Goal: Task Accomplishment & Management: Manage account settings

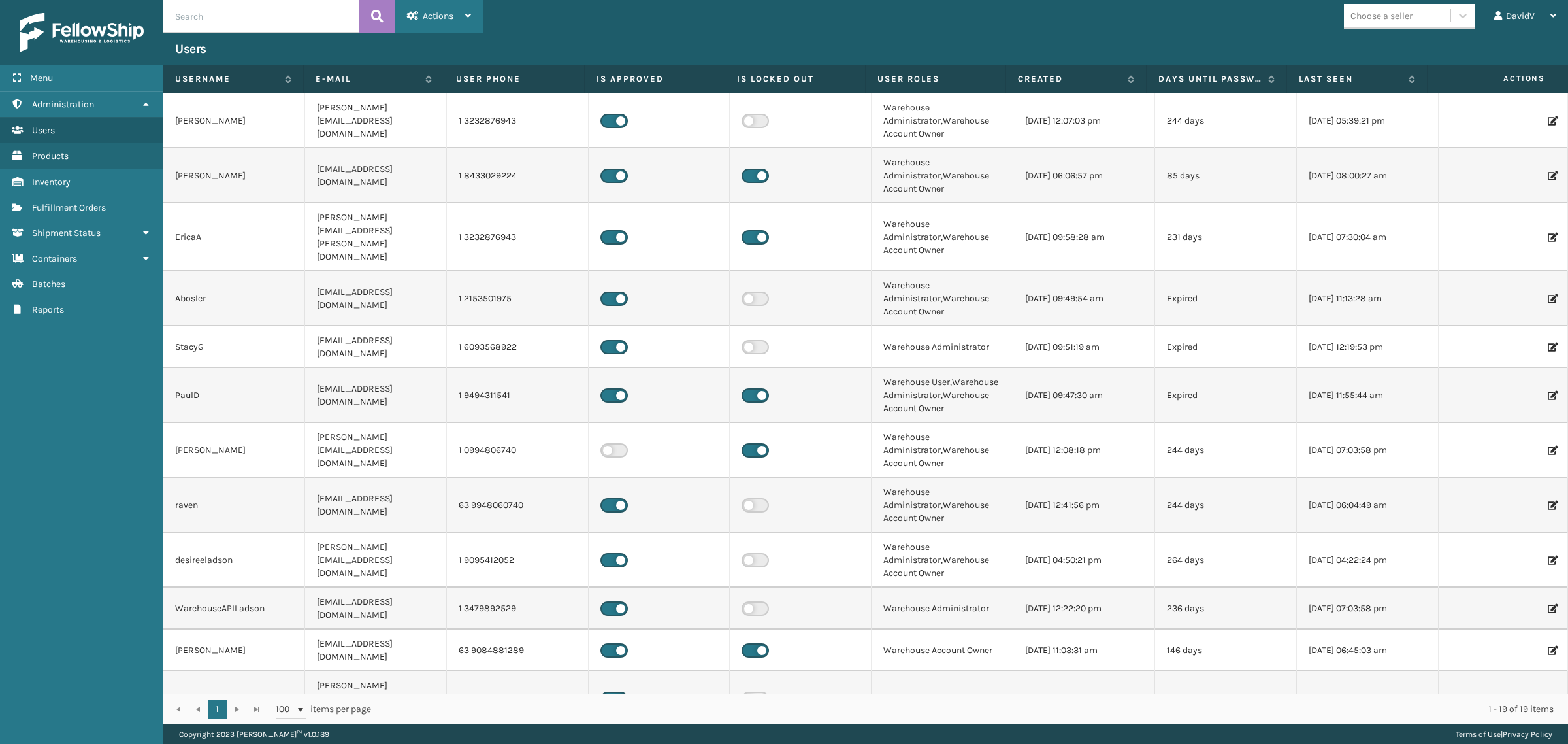
click at [470, 8] on div "Actions" at bounding box center [439, 16] width 64 height 33
click at [469, 61] on button "New User" at bounding box center [483, 50] width 175 height 34
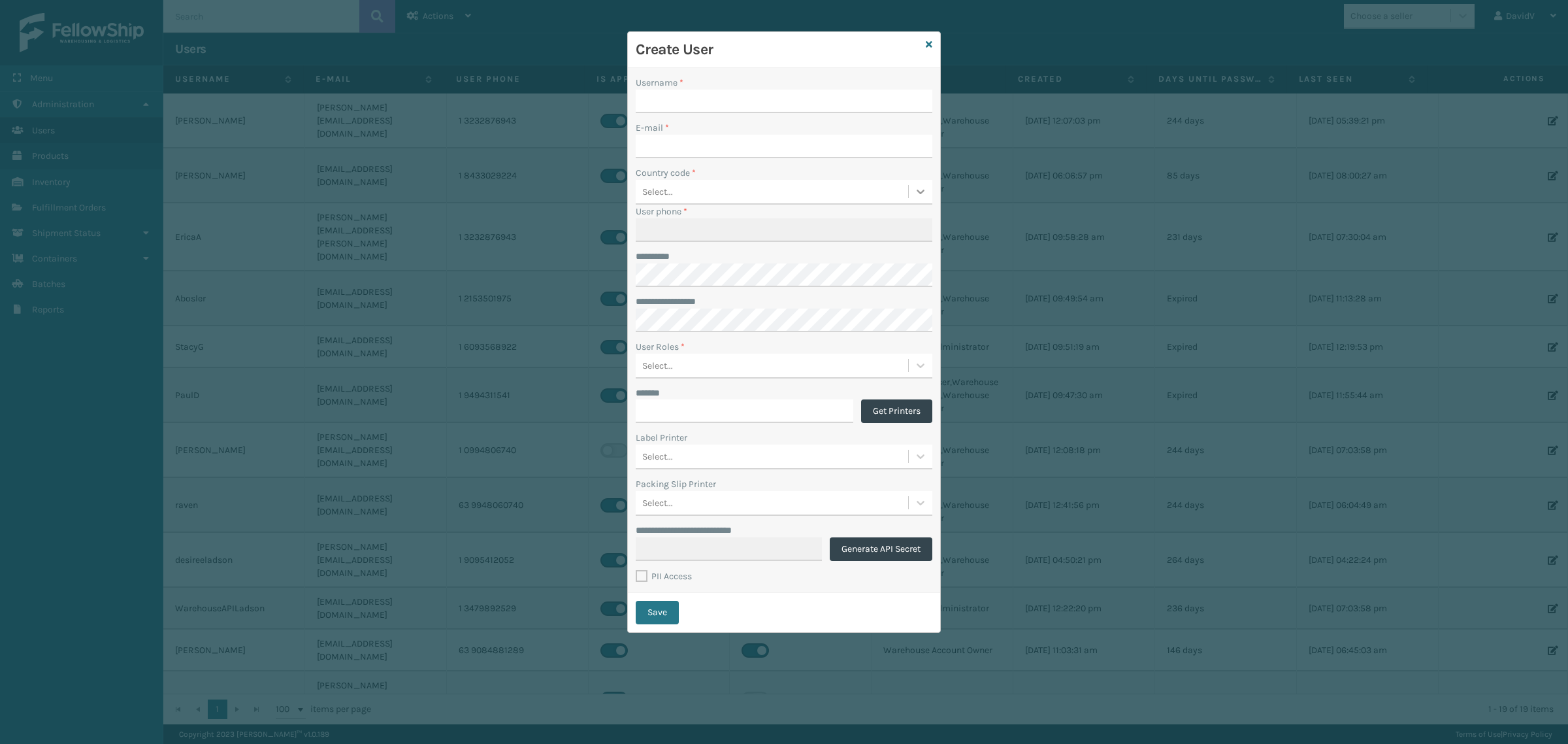
click at [917, 191] on icon at bounding box center [920, 192] width 8 height 5
click at [920, 361] on icon at bounding box center [920, 365] width 13 height 13
click at [757, 341] on div "User Roles *" at bounding box center [784, 347] width 297 height 14
click at [928, 454] on div at bounding box center [920, 456] width 23 height 23
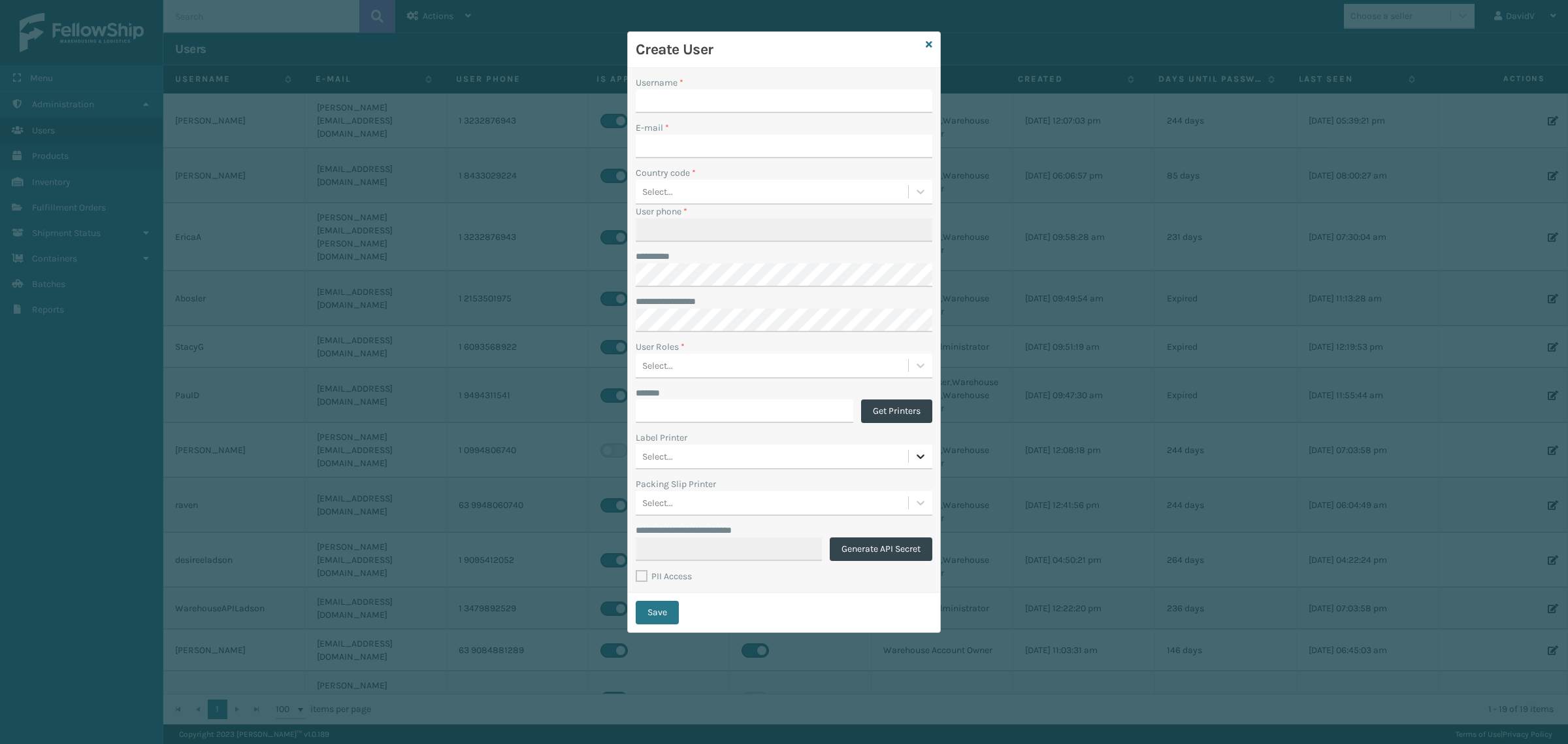
click at [920, 458] on icon at bounding box center [920, 457] width 8 height 5
click at [931, 44] on icon at bounding box center [929, 45] width 7 height 9
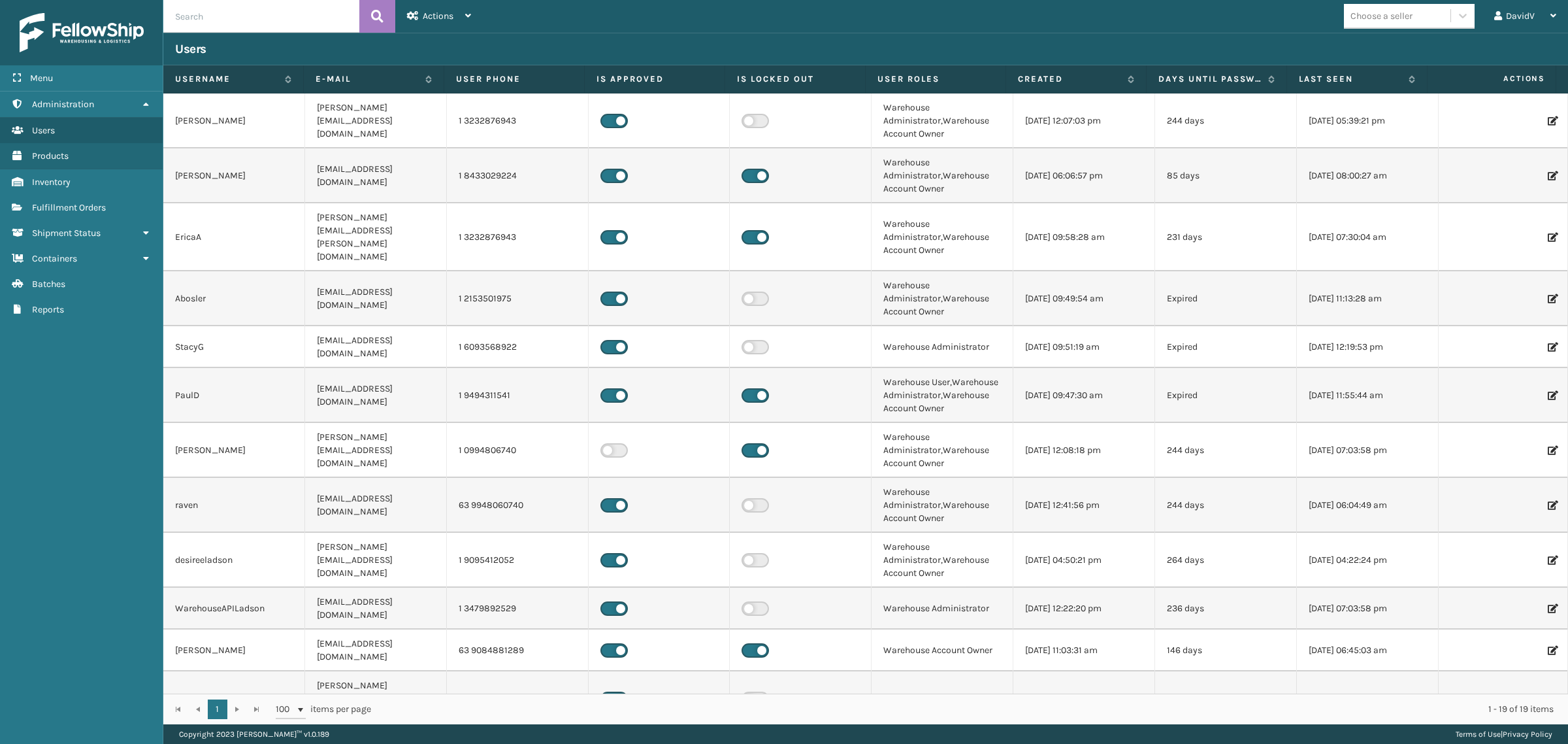
click at [223, 671] on td "DavidV" at bounding box center [234, 699] width 142 height 55
drag, startPoint x: 173, startPoint y: 634, endPoint x: 1497, endPoint y: 635, distance: 1324.0
click at [1495, 671] on tr "DavidV [EMAIL_ADDRESS][DOMAIN_NAME] 1 6097576302 Warehouse Administrator [DATE]…" at bounding box center [866, 699] width 1405 height 55
click at [1548, 694] on icon at bounding box center [1551, 699] width 8 height 9
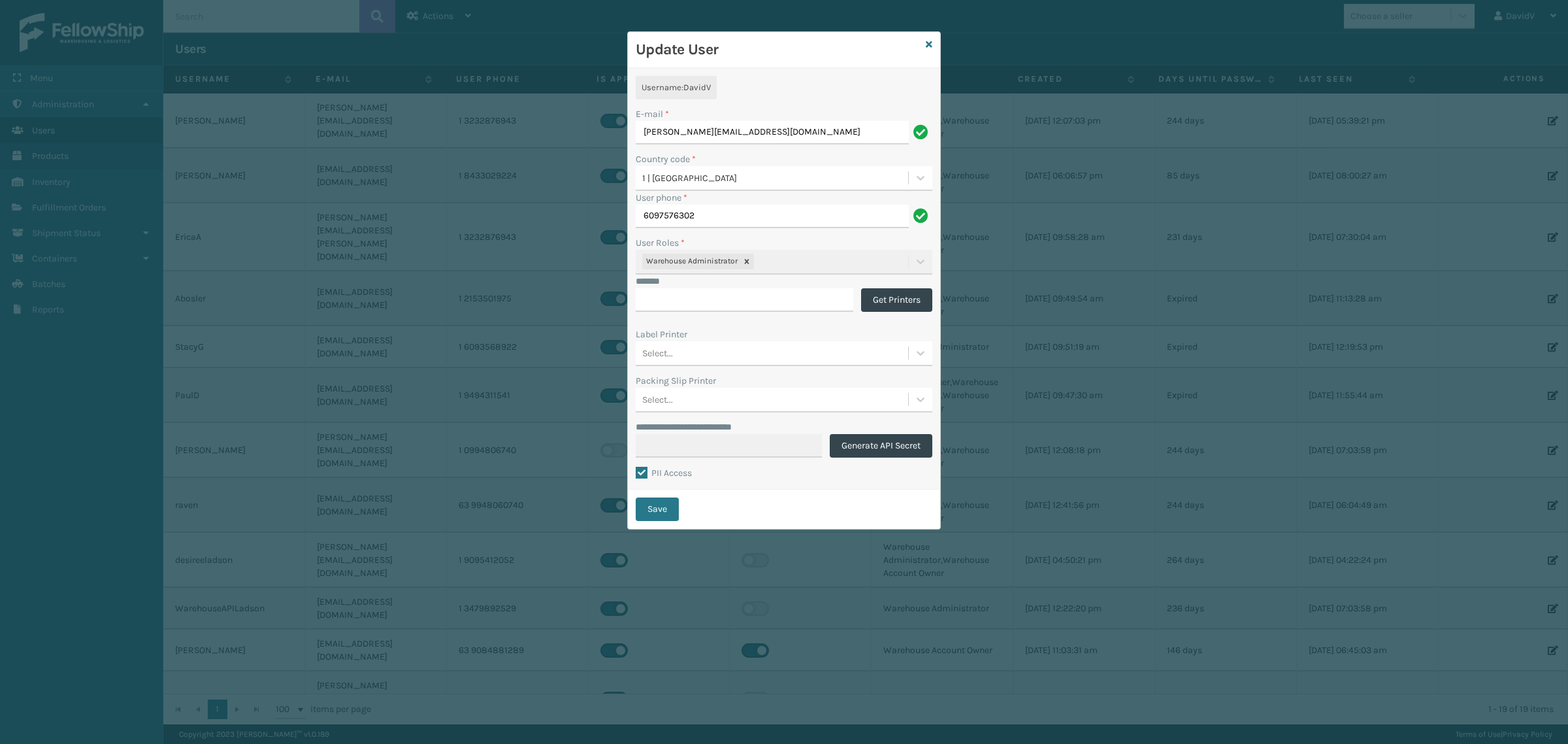
click at [923, 264] on div "User Roles * Warehouse Administrator" at bounding box center [784, 255] width 297 height 39
click at [873, 240] on div "User Roles *" at bounding box center [784, 242] width 297 height 14
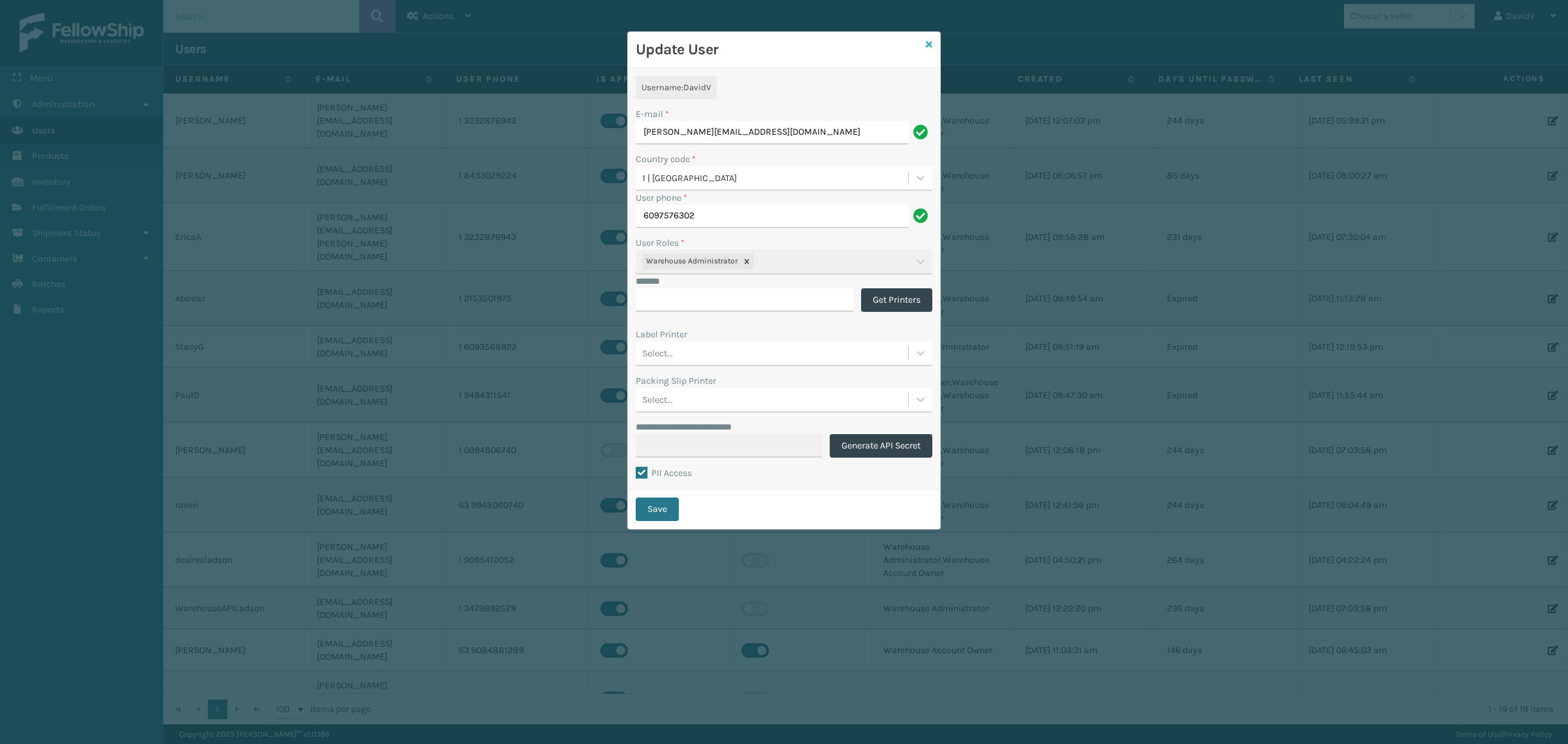
click at [931, 44] on icon at bounding box center [929, 45] width 7 height 9
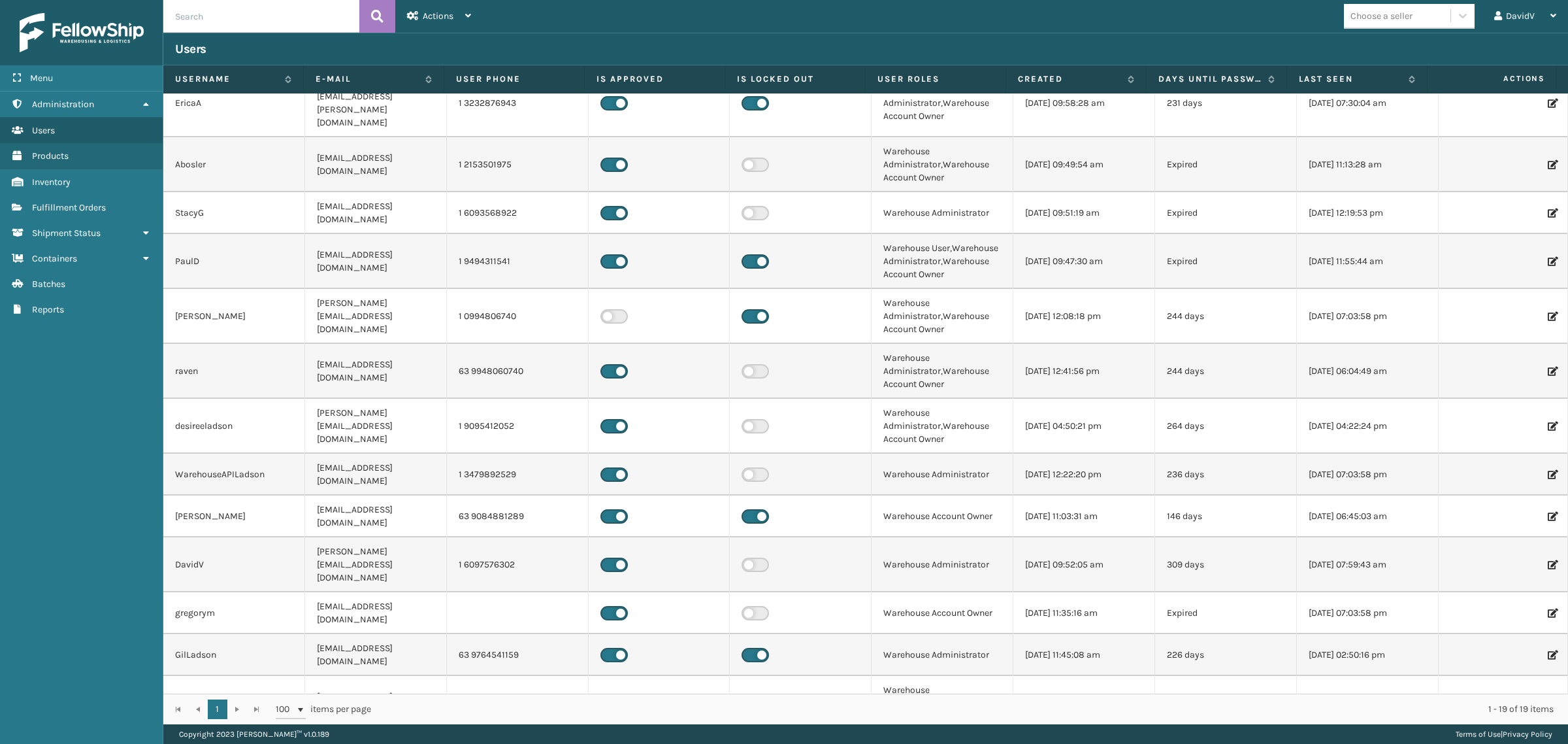
scroll to position [164, 0]
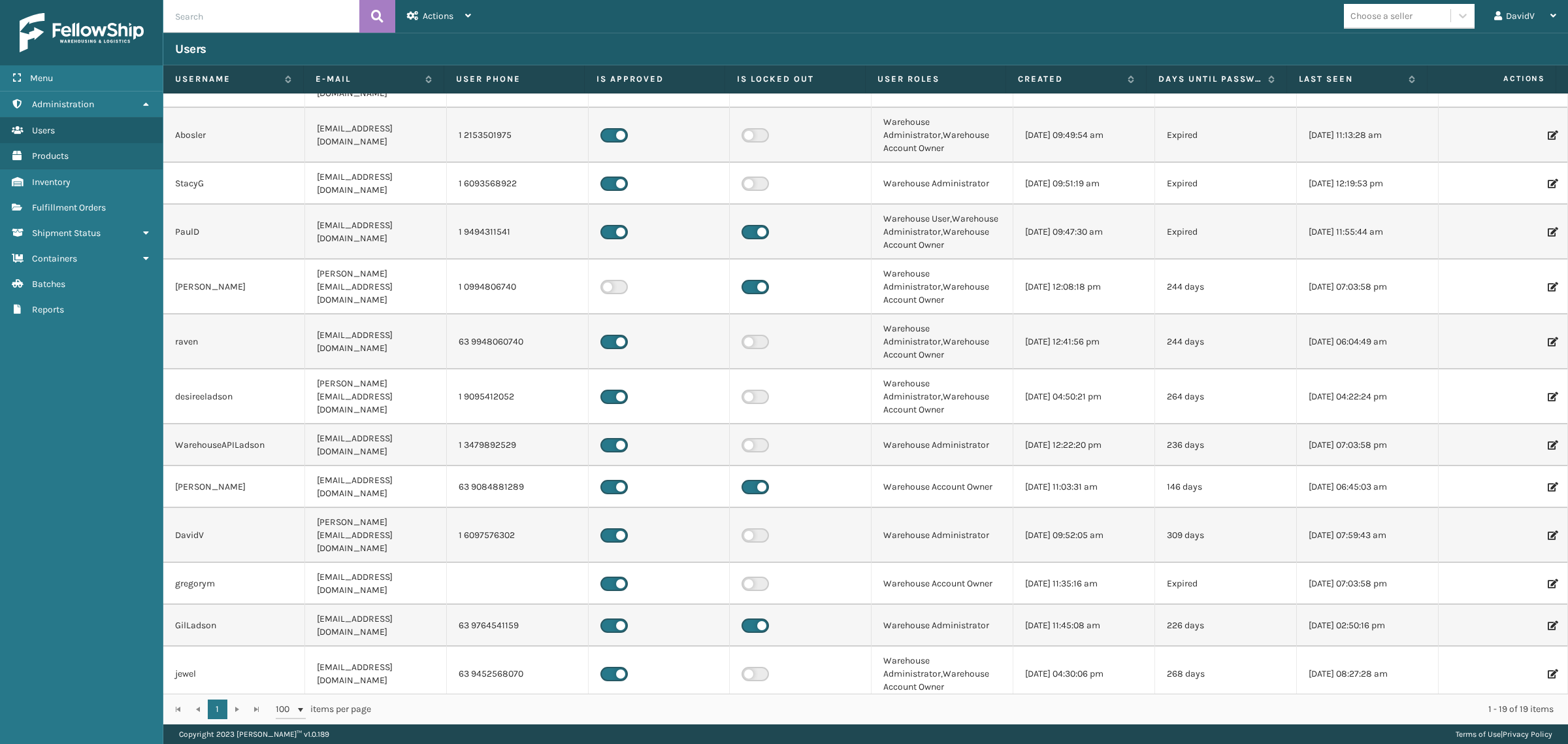
click at [255, 466] on td "[PERSON_NAME]" at bounding box center [234, 486] width 142 height 42
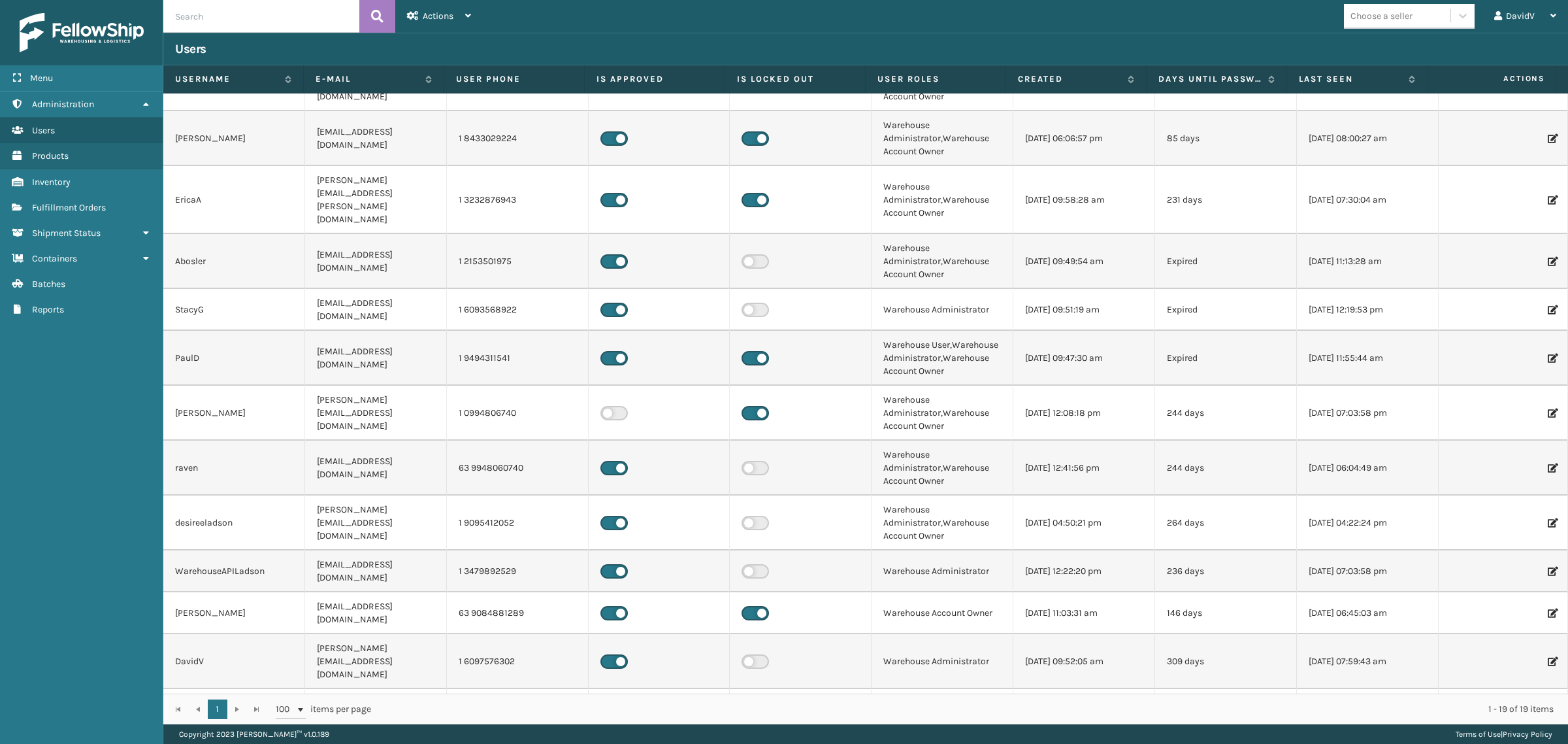
scroll to position [0, 0]
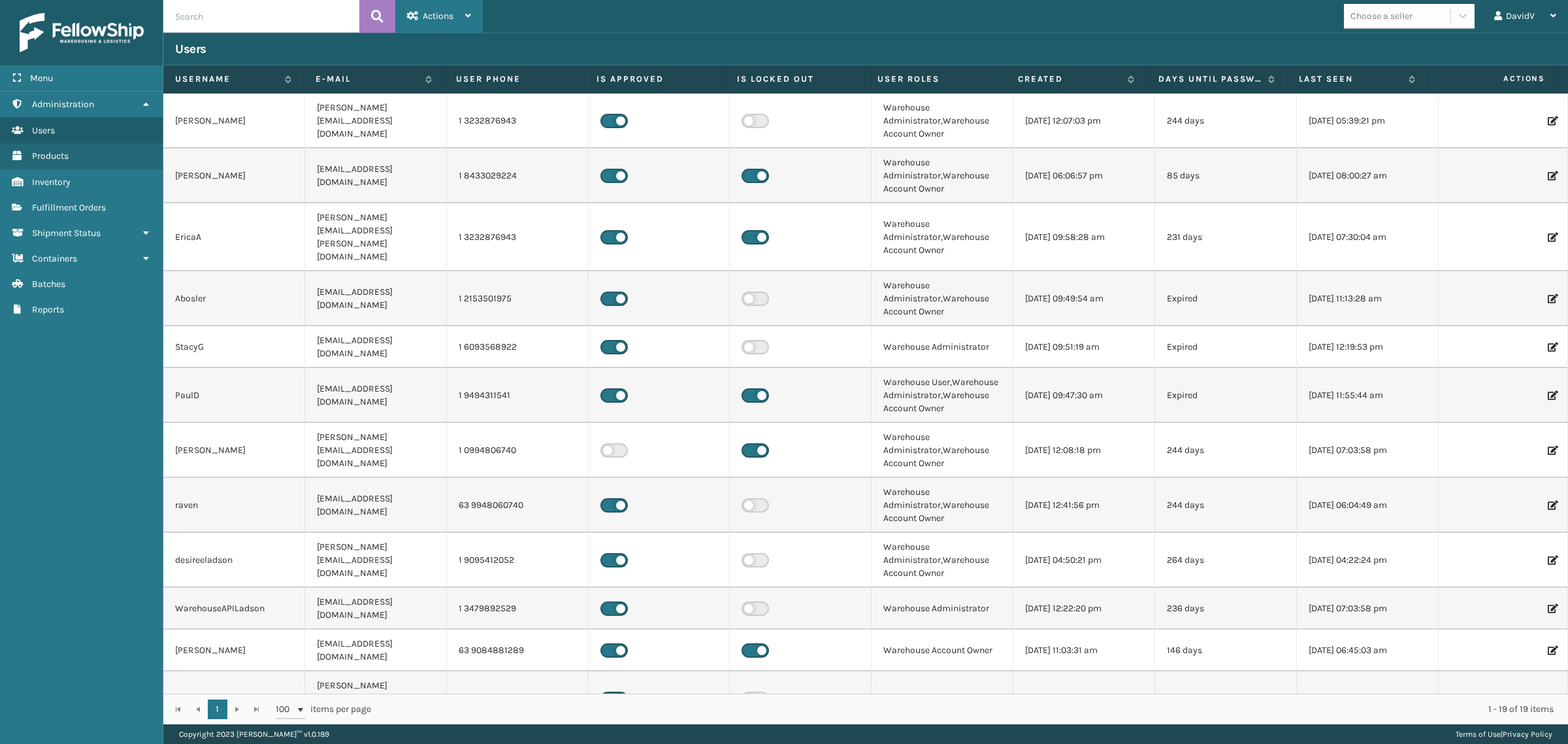
click at [471, 14] on icon at bounding box center [468, 16] width 6 height 9
click at [462, 51] on button "New User" at bounding box center [483, 50] width 175 height 34
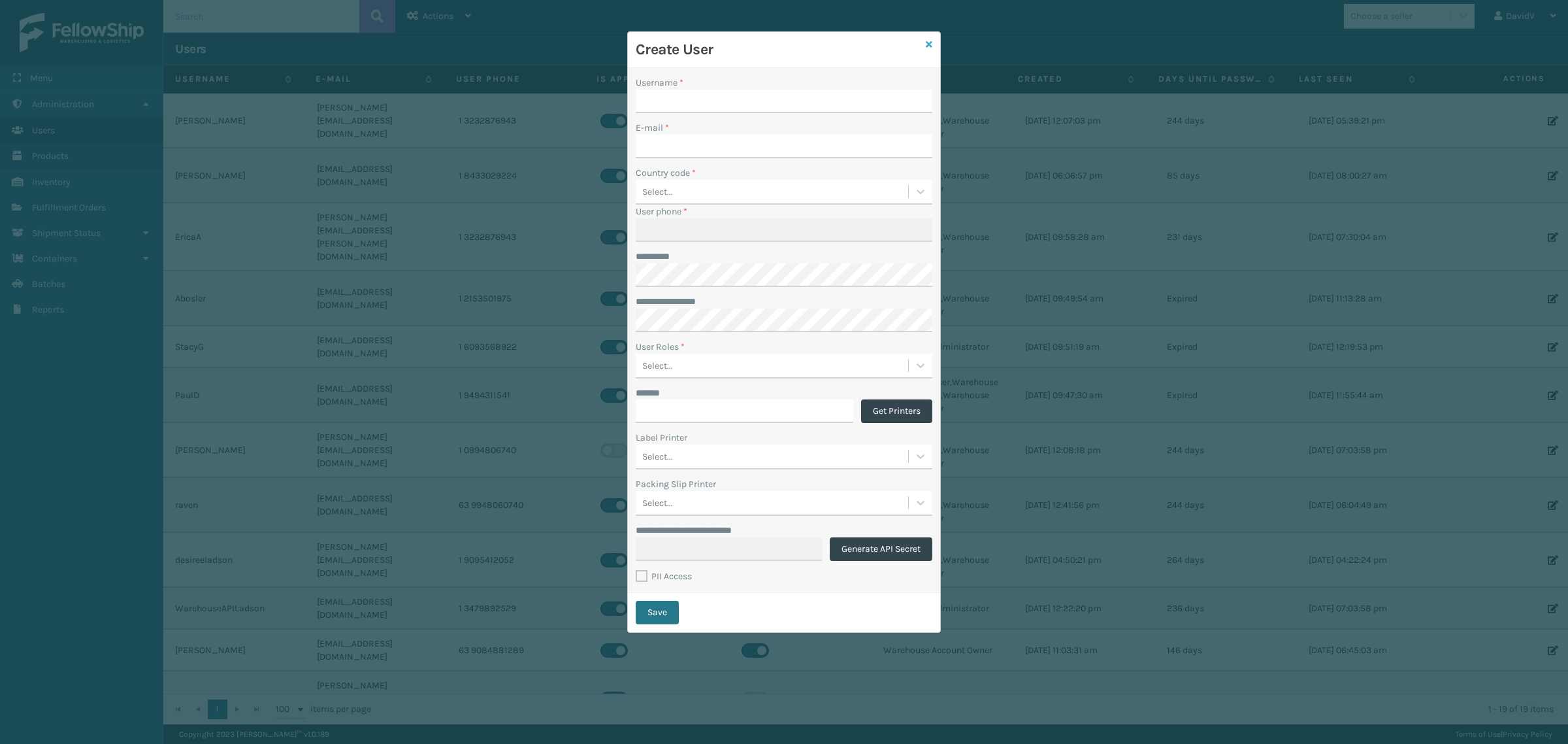
click at [926, 43] on icon at bounding box center [929, 45] width 7 height 9
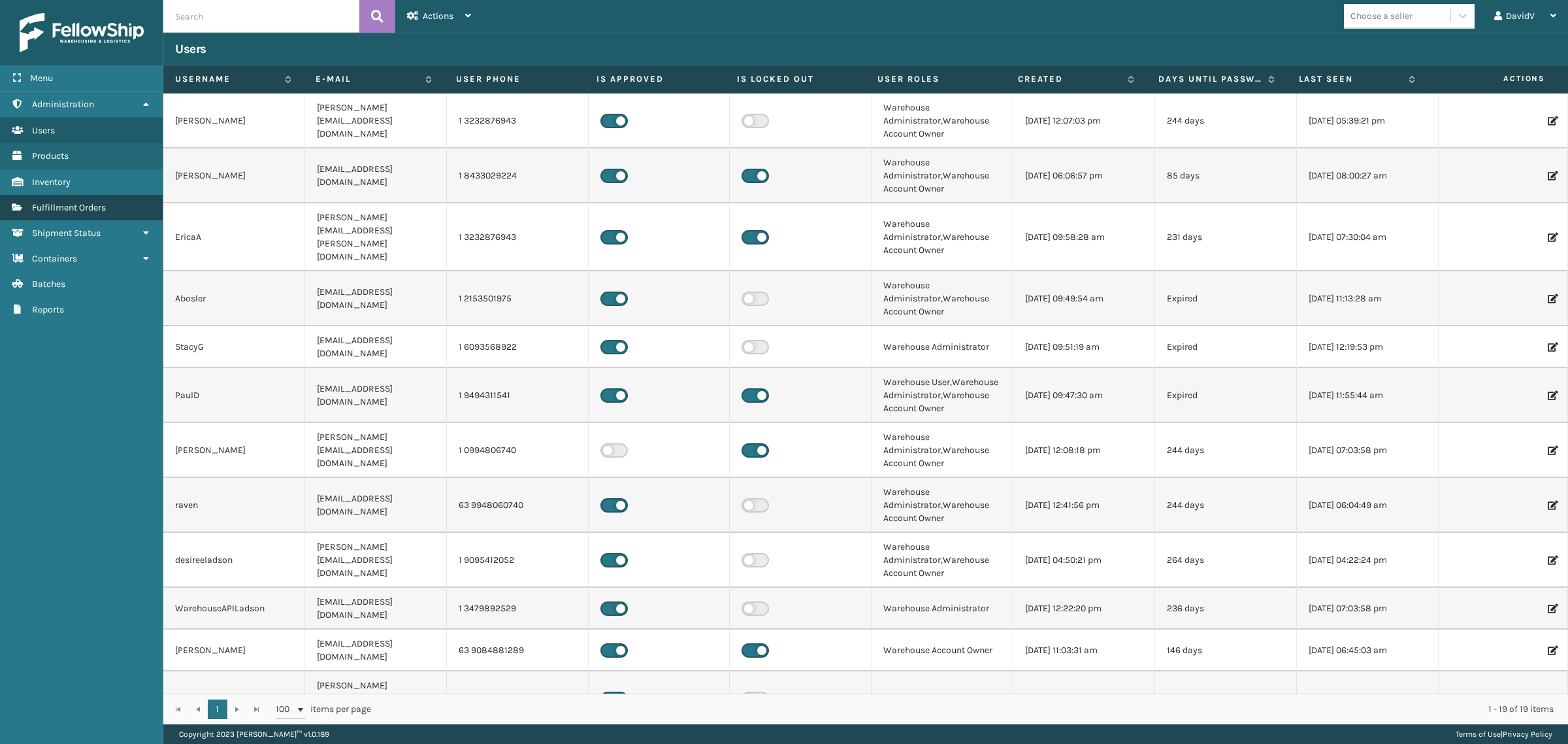
click at [65, 206] on span "Fulfillment Orders" at bounding box center [68, 208] width 73 height 11
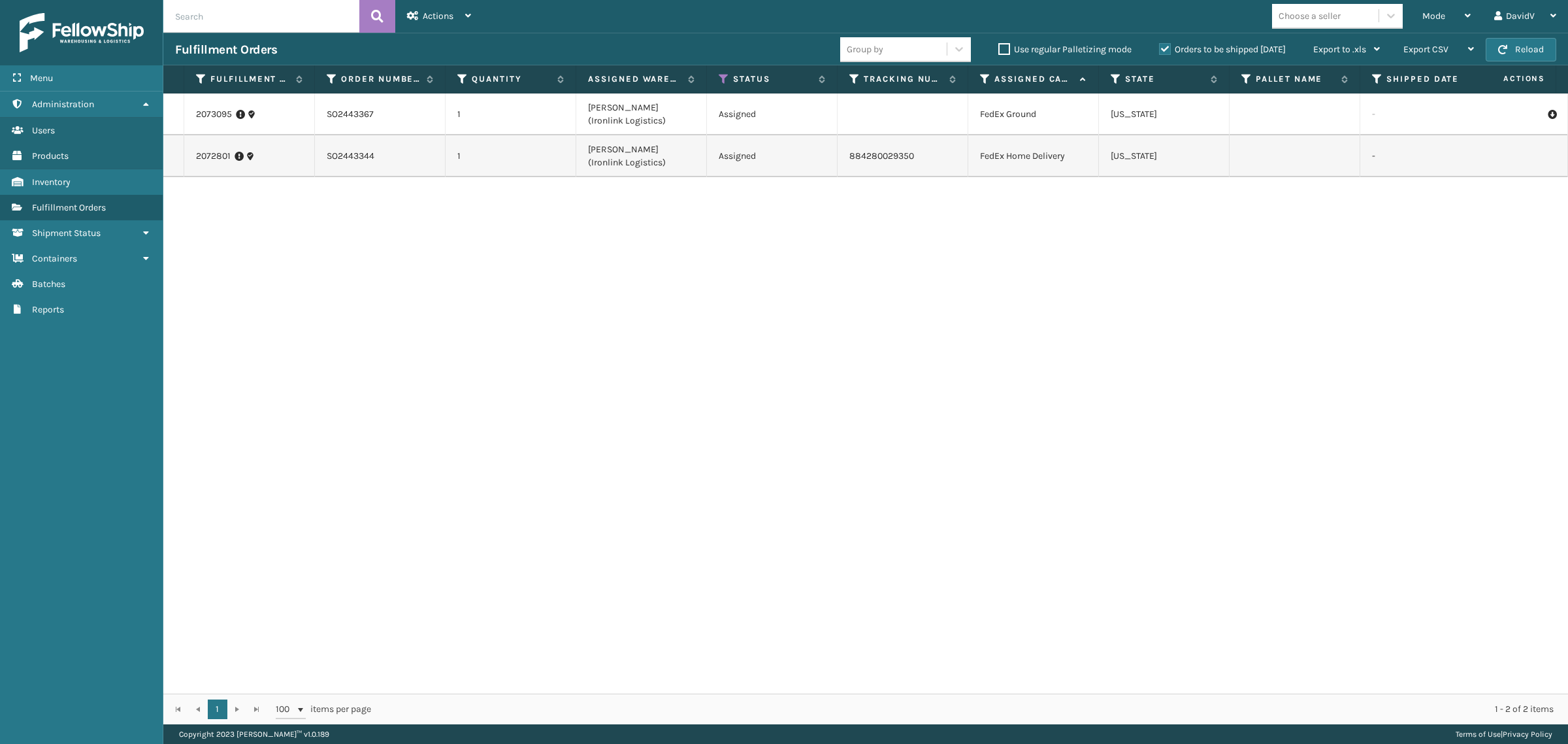
click at [1161, 49] on label "Orders to be shipped [DATE]" at bounding box center [1222, 49] width 127 height 11
click at [1160, 49] on input "Orders to be shipped [DATE]" at bounding box center [1159, 45] width 1 height 8
click at [1165, 50] on label "Orders to be shipped [DATE]" at bounding box center [1222, 49] width 127 height 11
click at [1160, 50] on input "Orders to be shipped [DATE]" at bounding box center [1159, 45] width 1 height 8
click at [1162, 54] on label "Orders to be shipped [DATE]" at bounding box center [1222, 49] width 127 height 11
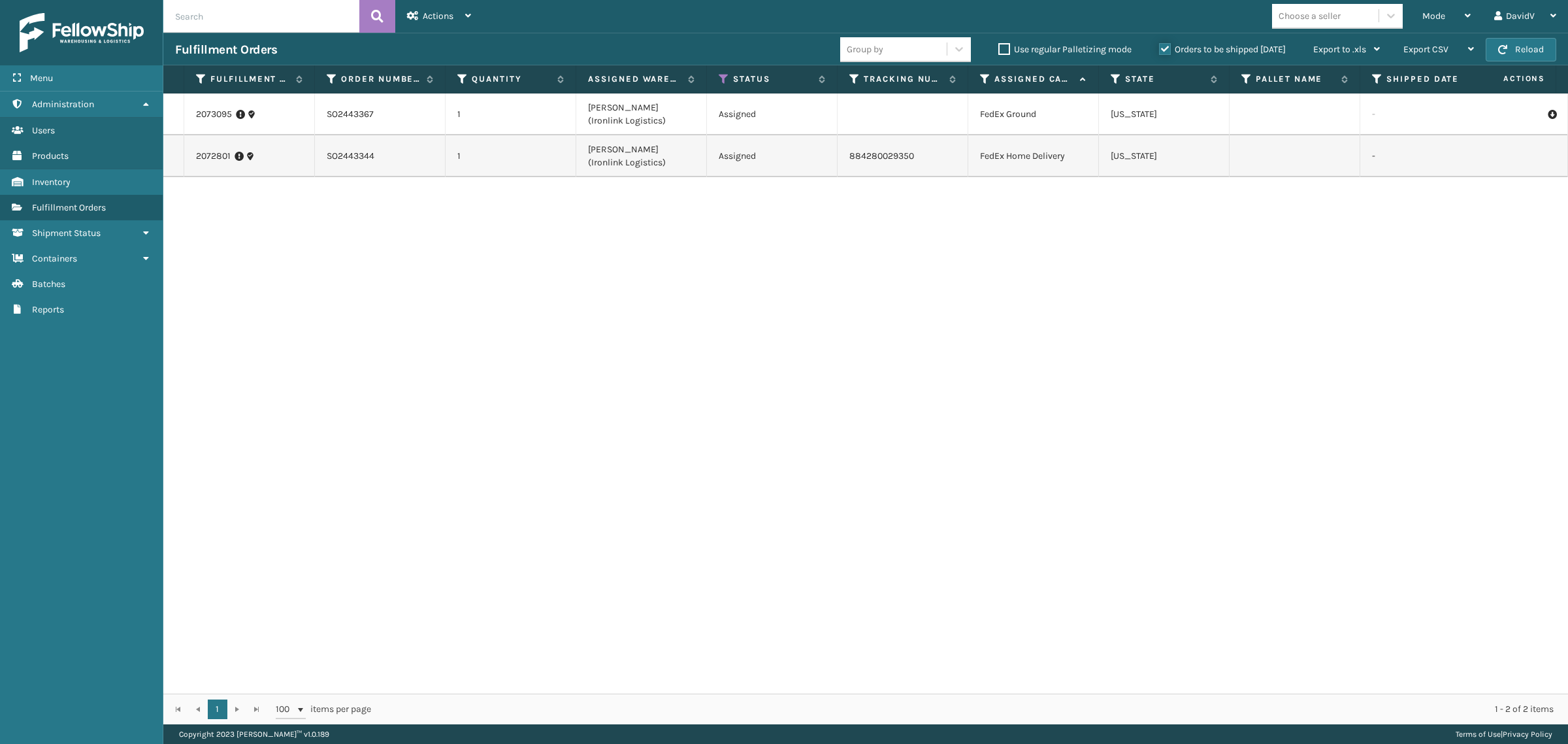
click at [1160, 50] on input "Orders to be shipped [DATE]" at bounding box center [1159, 45] width 1 height 8
click at [1162, 54] on label "Orders to be shipped [DATE]" at bounding box center [1222, 49] width 127 height 11
click at [1160, 50] on input "Orders to be shipped [DATE]" at bounding box center [1159, 45] width 1 height 8
click at [1162, 54] on label "Orders to be shipped [DATE]" at bounding box center [1222, 49] width 127 height 11
click at [1160, 50] on input "Orders to be shipped [DATE]" at bounding box center [1159, 45] width 1 height 8
